Goal: Task Accomplishment & Management: Manage account settings

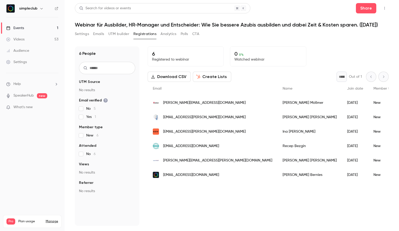
click at [35, 28] on link "Events 1" at bounding box center [32, 27] width 65 height 11
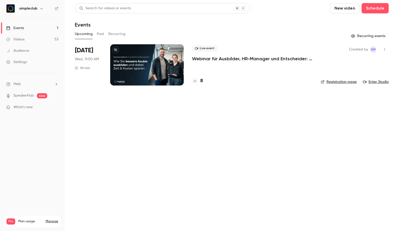
click at [100, 34] on button "Past" at bounding box center [100, 34] width 7 height 8
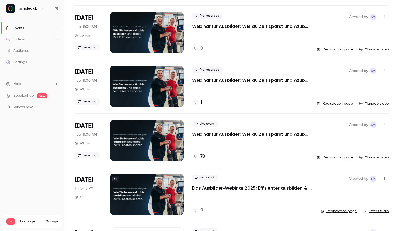
scroll to position [2348, 0]
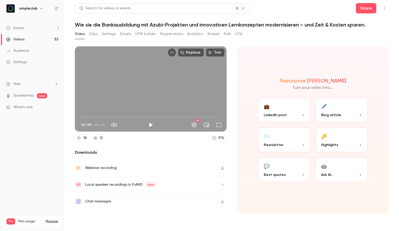
click at [197, 34] on button "Analytics" at bounding box center [195, 34] width 16 height 8
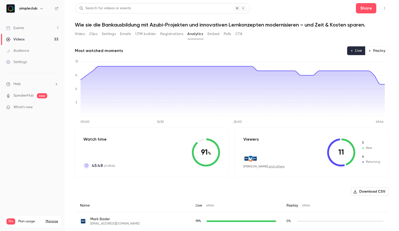
click at [113, 36] on button "Settings" at bounding box center [109, 34] width 14 height 8
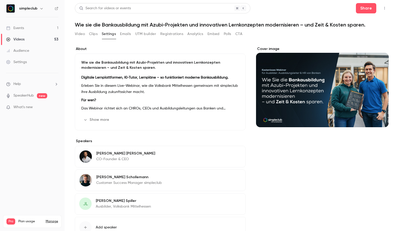
click at [174, 34] on button "Registrations" at bounding box center [171, 34] width 23 height 8
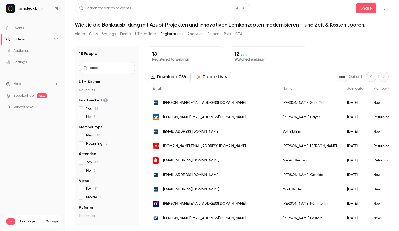
click at [195, 34] on button "Analytics" at bounding box center [195, 34] width 16 height 8
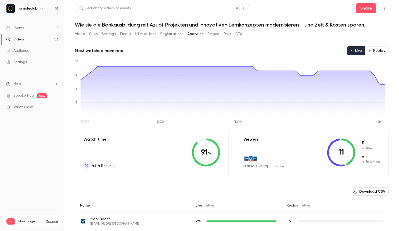
click at [181, 35] on button "Registrations" at bounding box center [171, 34] width 23 height 8
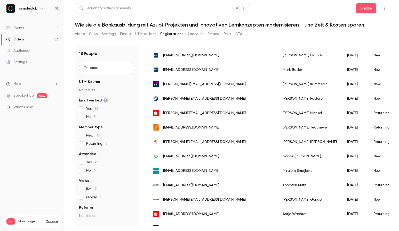
scroll to position [116, 0]
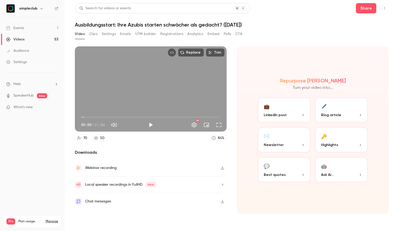
click at [199, 35] on button "Analytics" at bounding box center [195, 34] width 16 height 8
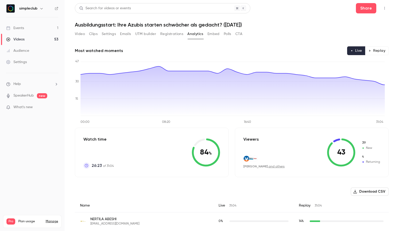
click at [176, 34] on button "Registrations" at bounding box center [171, 34] width 23 height 8
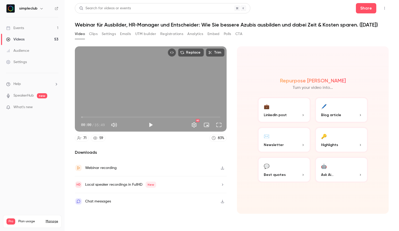
click at [180, 35] on button "Registrations" at bounding box center [171, 34] width 23 height 8
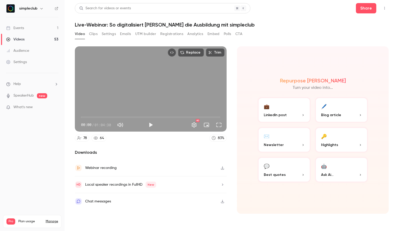
click at [181, 34] on button "Registrations" at bounding box center [171, 34] width 23 height 8
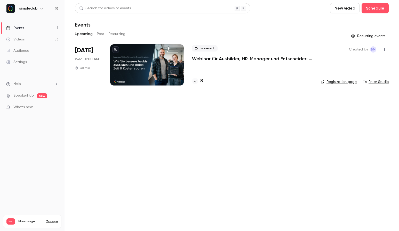
click at [22, 84] on li "Help" at bounding box center [32, 84] width 52 height 5
click at [85, 77] on link "Talk to [GEOGRAPHIC_DATA]" at bounding box center [95, 79] width 57 height 14
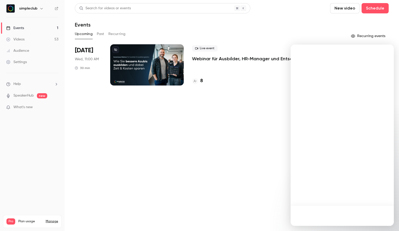
click at [88, 80] on link "Talk to [GEOGRAPHIC_DATA]" at bounding box center [95, 79] width 57 height 14
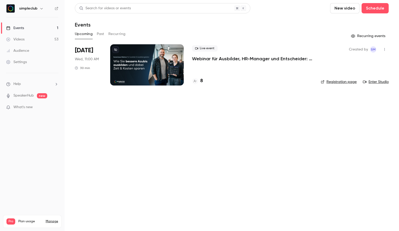
click at [38, 83] on li "Help" at bounding box center [32, 84] width 52 height 5
click at [82, 79] on link "Talk to [GEOGRAPHIC_DATA]" at bounding box center [95, 79] width 57 height 14
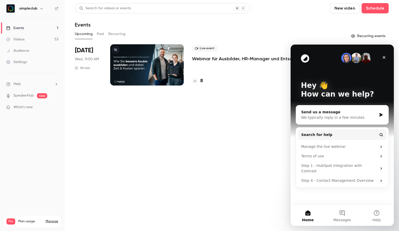
click at [22, 64] on div "Settings" at bounding box center [16, 62] width 21 height 5
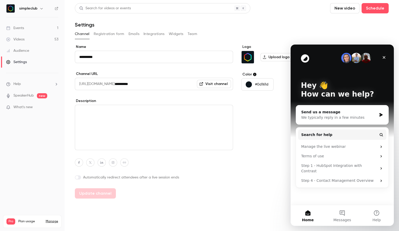
click at [26, 8] on h6 "simpleclub" at bounding box center [28, 8] width 18 height 5
click at [28, 9] on h6 "simpleclub" at bounding box center [28, 8] width 18 height 5
click at [44, 11] on div "simpleclub" at bounding box center [34, 8] width 31 height 6
click at [43, 10] on button "button" at bounding box center [41, 8] width 6 height 6
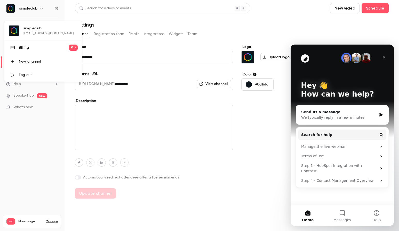
click at [42, 9] on div at bounding box center [199, 115] width 399 height 231
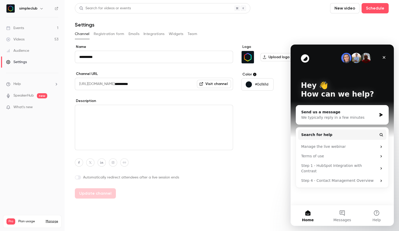
click at [42, 9] on icon "button" at bounding box center [41, 8] width 4 height 4
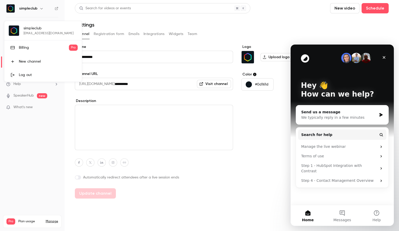
drag, startPoint x: 33, startPoint y: 152, endPoint x: 27, endPoint y: 137, distance: 15.9
click at [33, 151] on div at bounding box center [199, 115] width 399 height 231
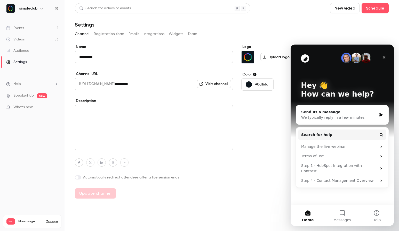
click at [24, 61] on div "Settings" at bounding box center [16, 62] width 21 height 5
click at [154, 36] on button "Integrations" at bounding box center [153, 34] width 21 height 8
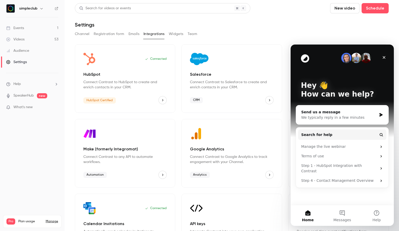
scroll to position [34, 0]
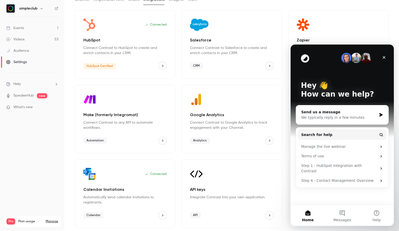
click at [384, 58] on icon "Close" at bounding box center [384, 57] width 4 height 4
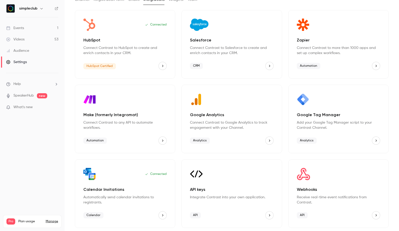
scroll to position [0, 0]
click at [195, 217] on span "API" at bounding box center [195, 216] width 11 height 6
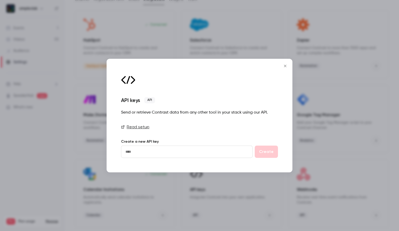
click at [170, 155] on input "text" at bounding box center [187, 152] width 132 height 12
click at [138, 129] on link "Read setup" at bounding box center [199, 127] width 157 height 6
click at [164, 152] on input "**********" at bounding box center [187, 152] width 132 height 12
type input "**********"
click at [269, 151] on button "Create" at bounding box center [266, 152] width 23 height 12
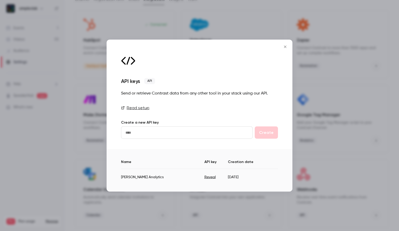
click at [210, 178] on button "Reveal" at bounding box center [209, 177] width 11 height 5
click at [207, 179] on td "SMZEvGYqvB19LExZiC4qsaxeppLSEKZF" at bounding box center [210, 175] width 76 height 13
copy td "SMZEvGYqvB19LExZiC4qsaxeppLSEKZF"
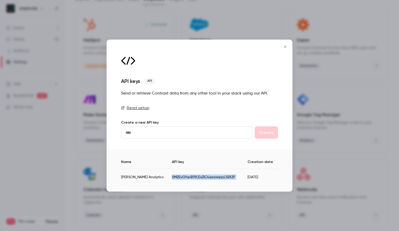
click at [287, 47] on icon "Close" at bounding box center [285, 47] width 6 height 4
